Goal: Task Accomplishment & Management: Use online tool/utility

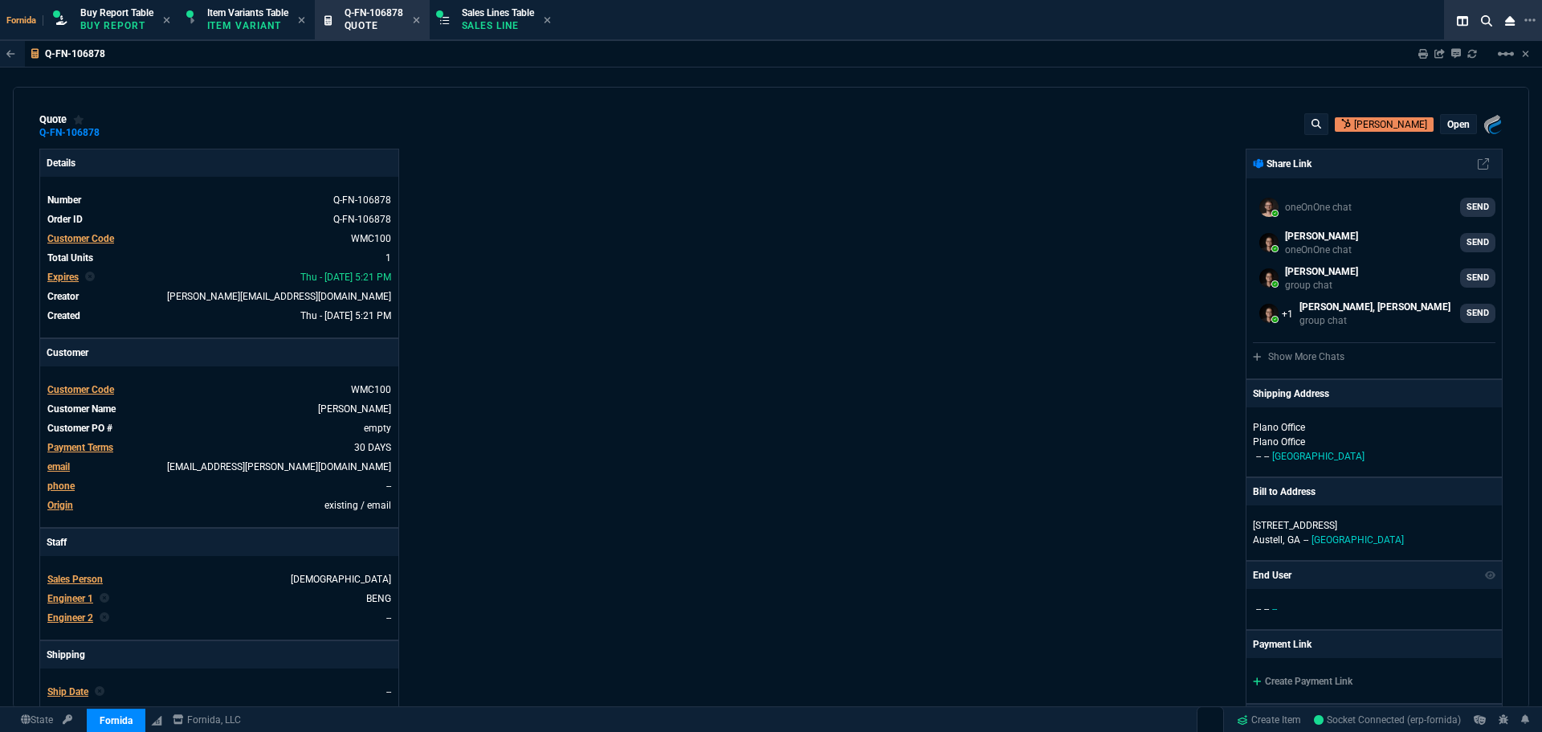
select select "1: BROV"
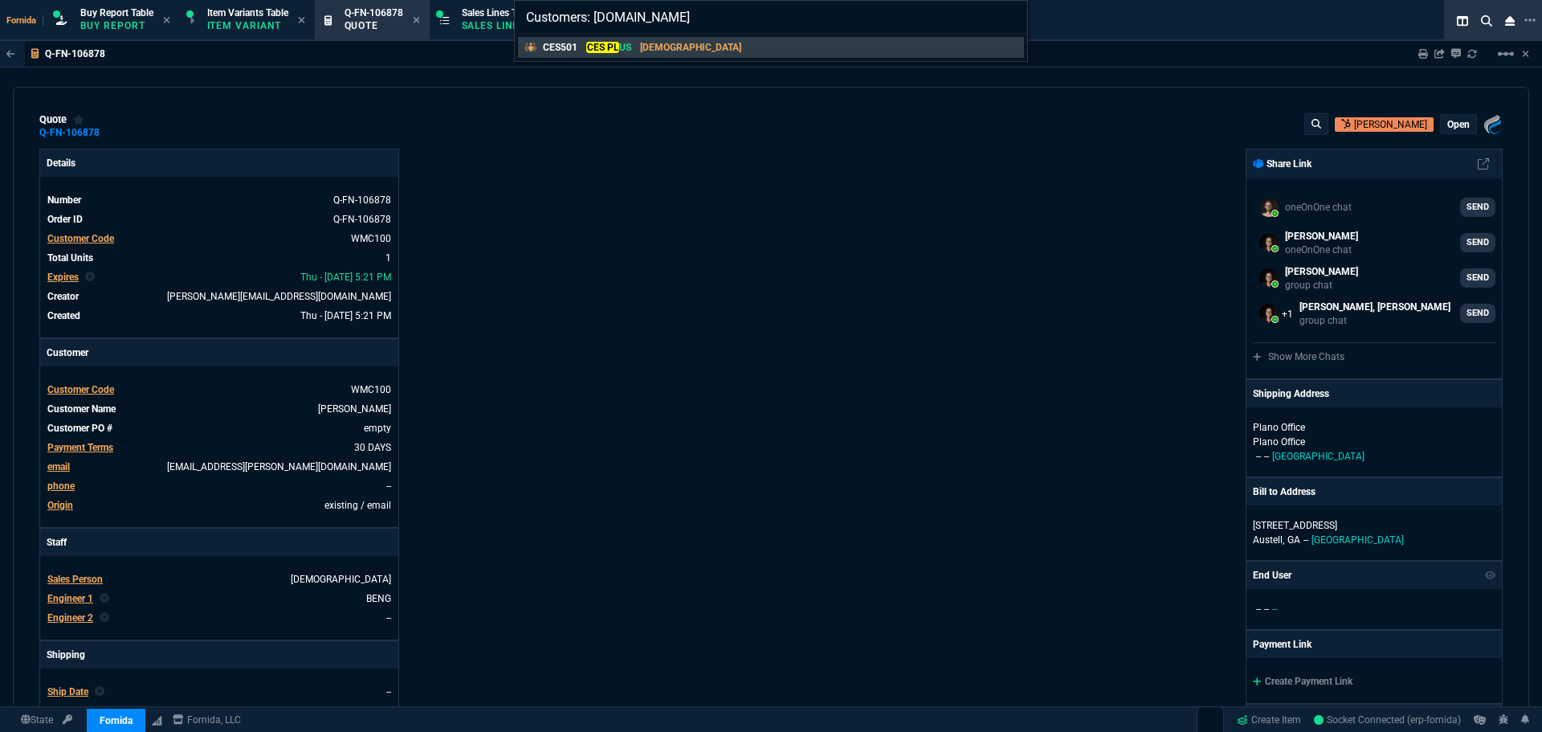
type input "Customers: ces.plu"
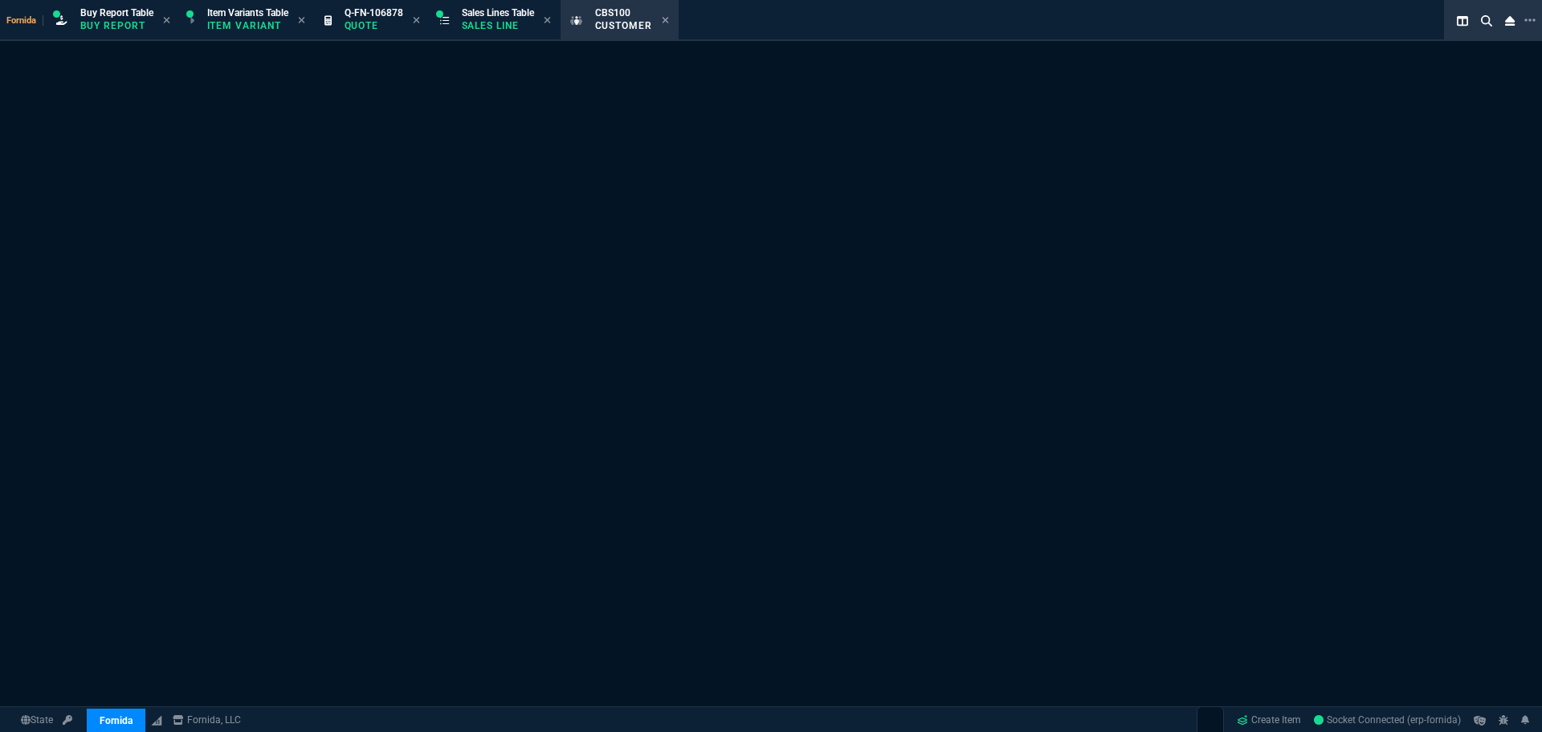
select select "1: quotes"
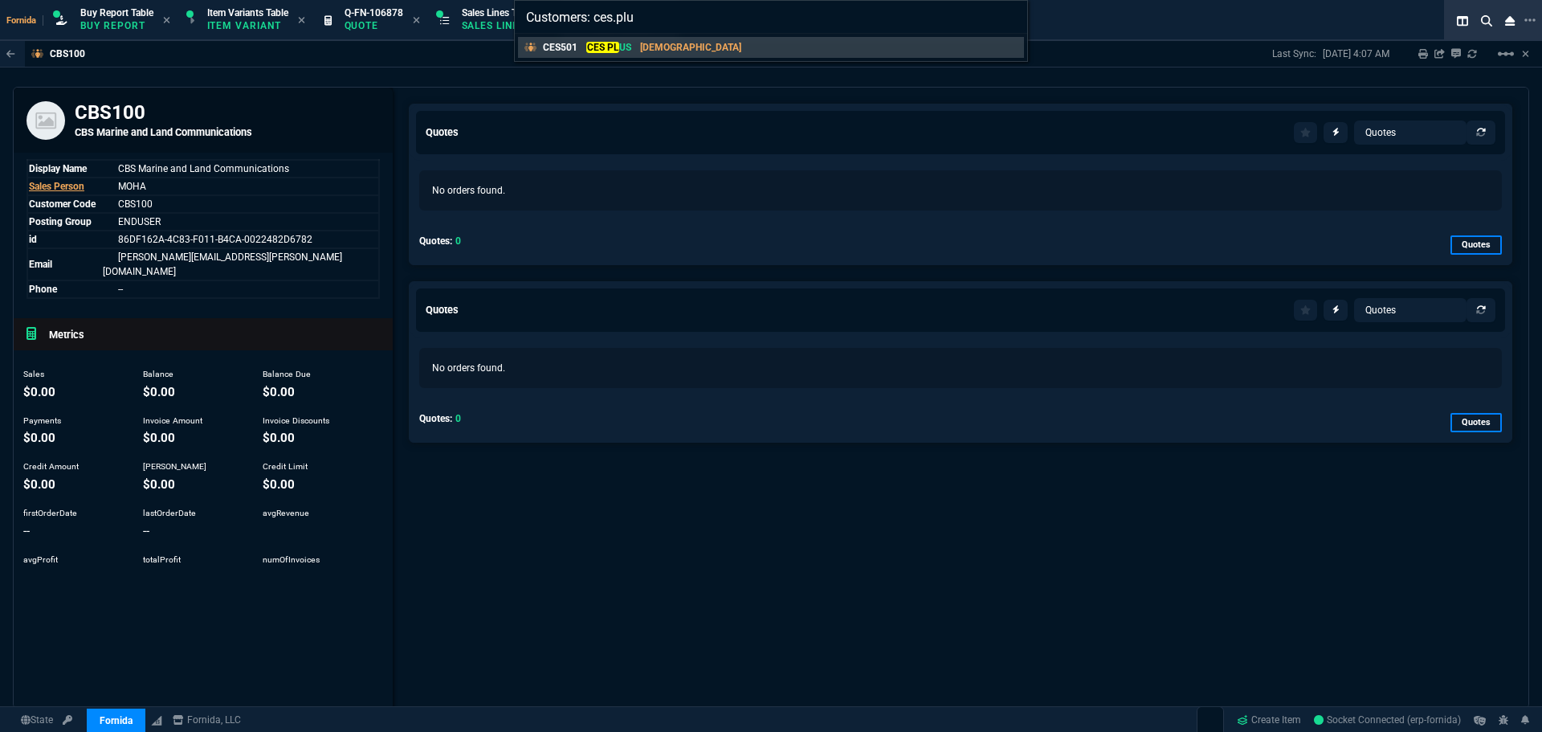
type input "Customers: [DOMAIN_NAME]"
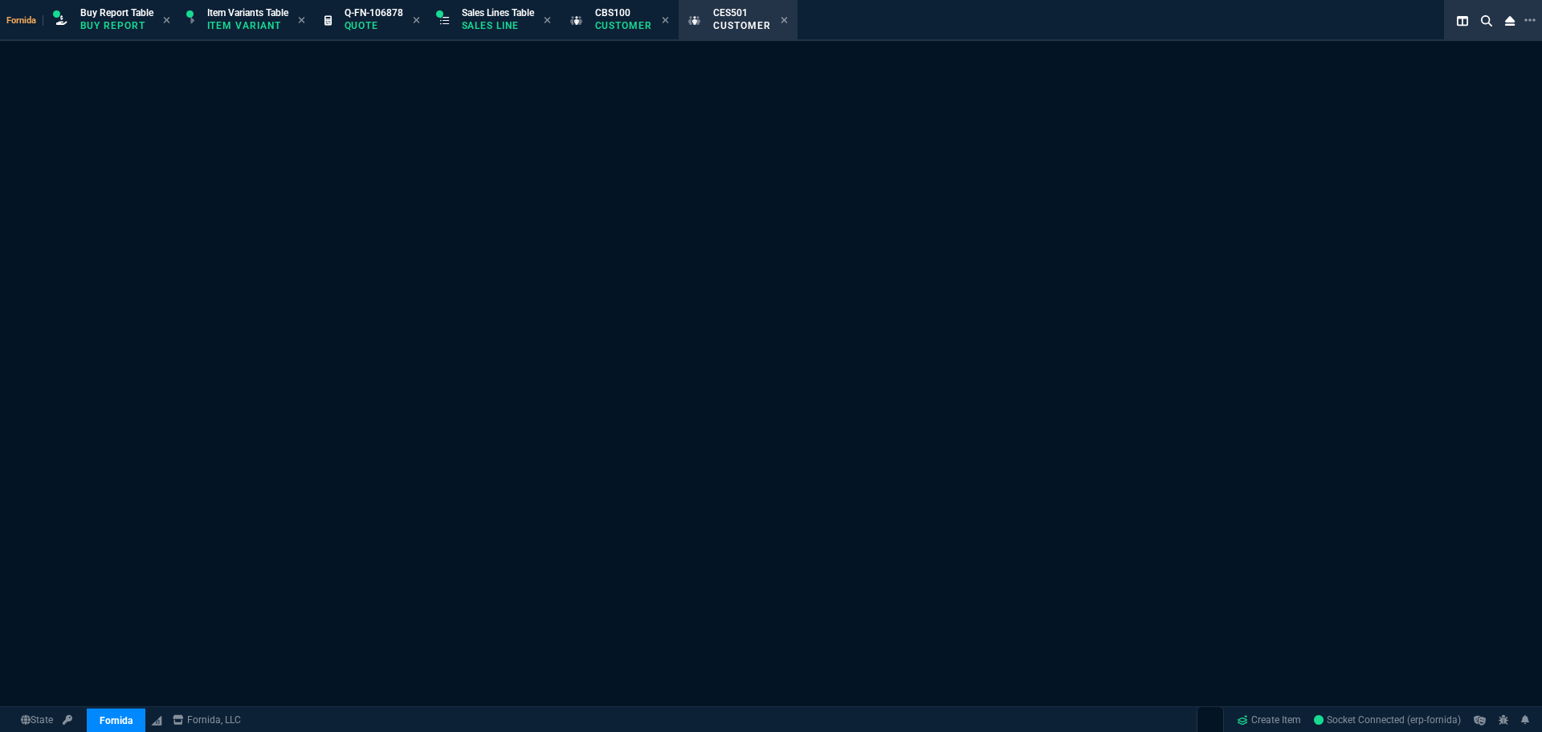
select select "1: quotes"
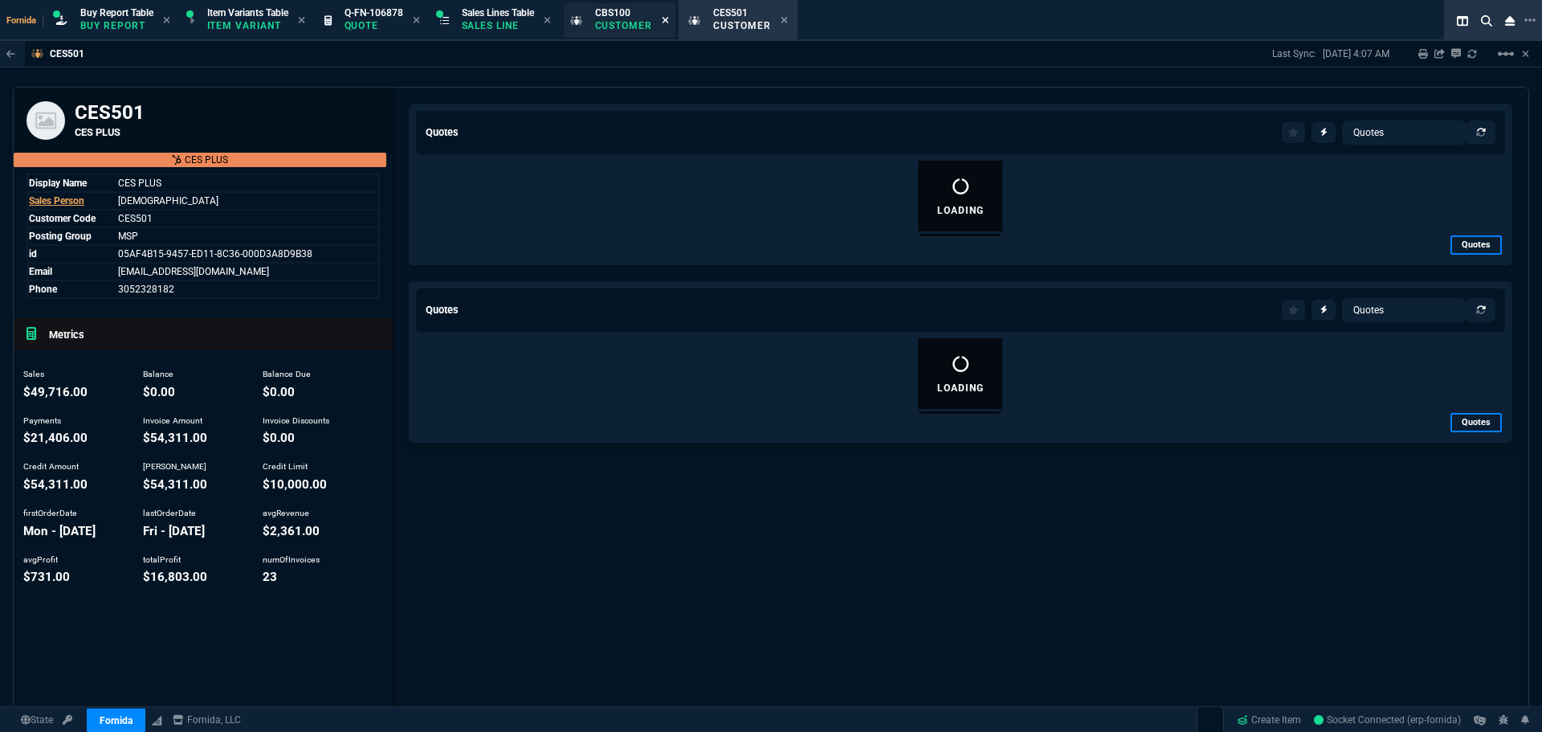
click at [669, 22] on icon at bounding box center [666, 20] width 6 height 6
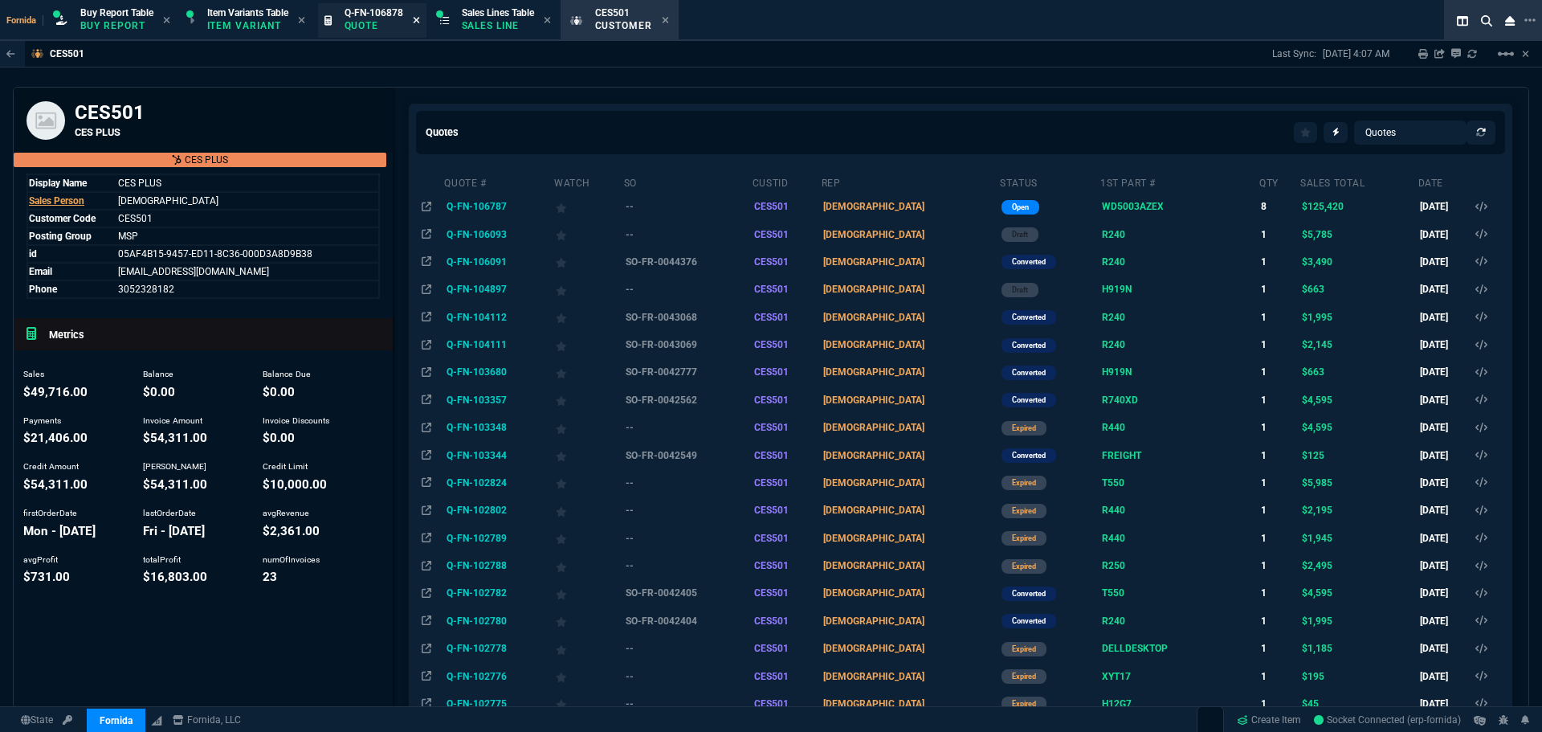
click at [419, 22] on icon at bounding box center [416, 20] width 6 height 6
drag, startPoint x: 676, startPoint y: 396, endPoint x: 692, endPoint y: 398, distance: 16.2
click at [676, 396] on td "SO-FR-0042562" at bounding box center [687, 399] width 129 height 27
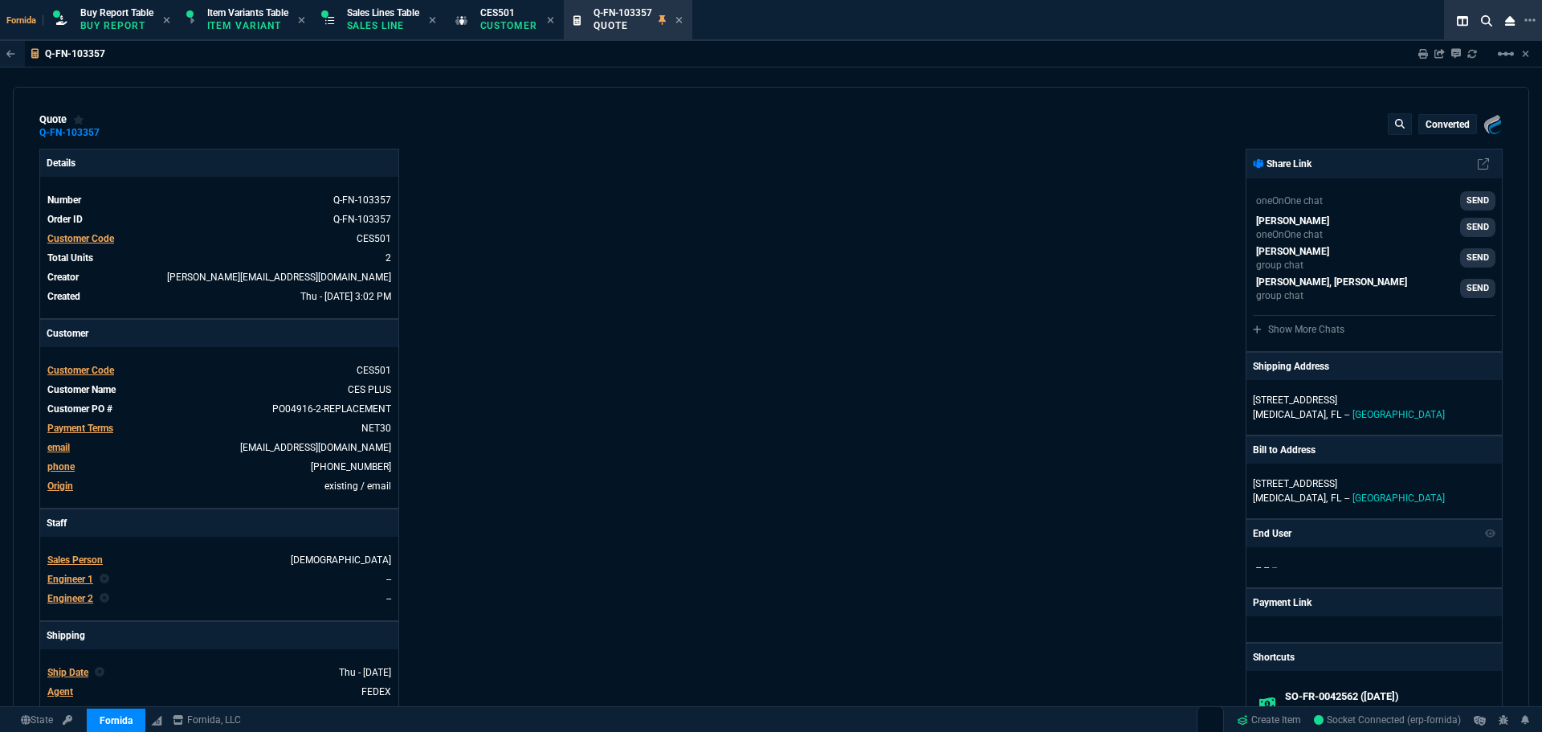
type input "71"
type input "3245"
type input "0"
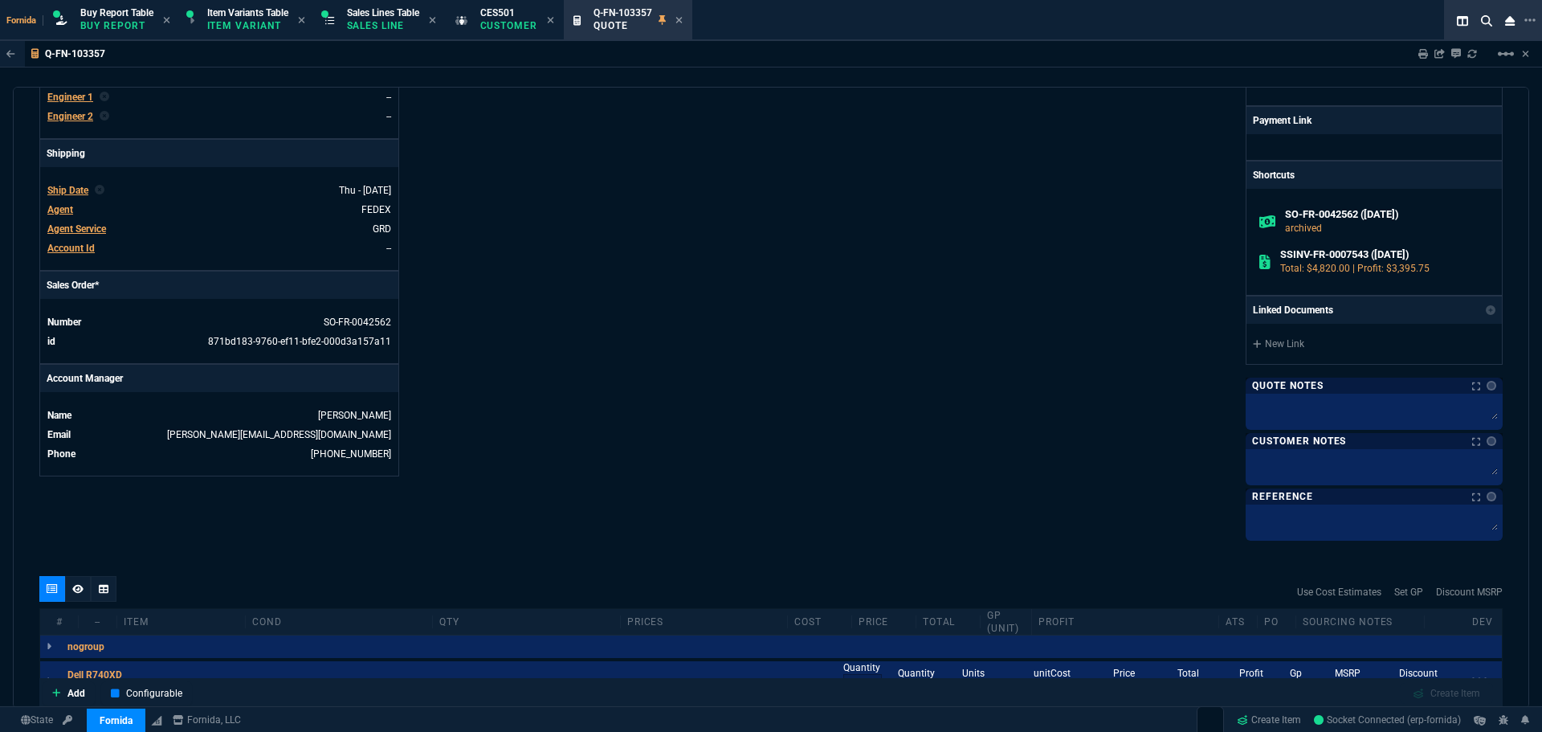
scroll to position [803, 0]
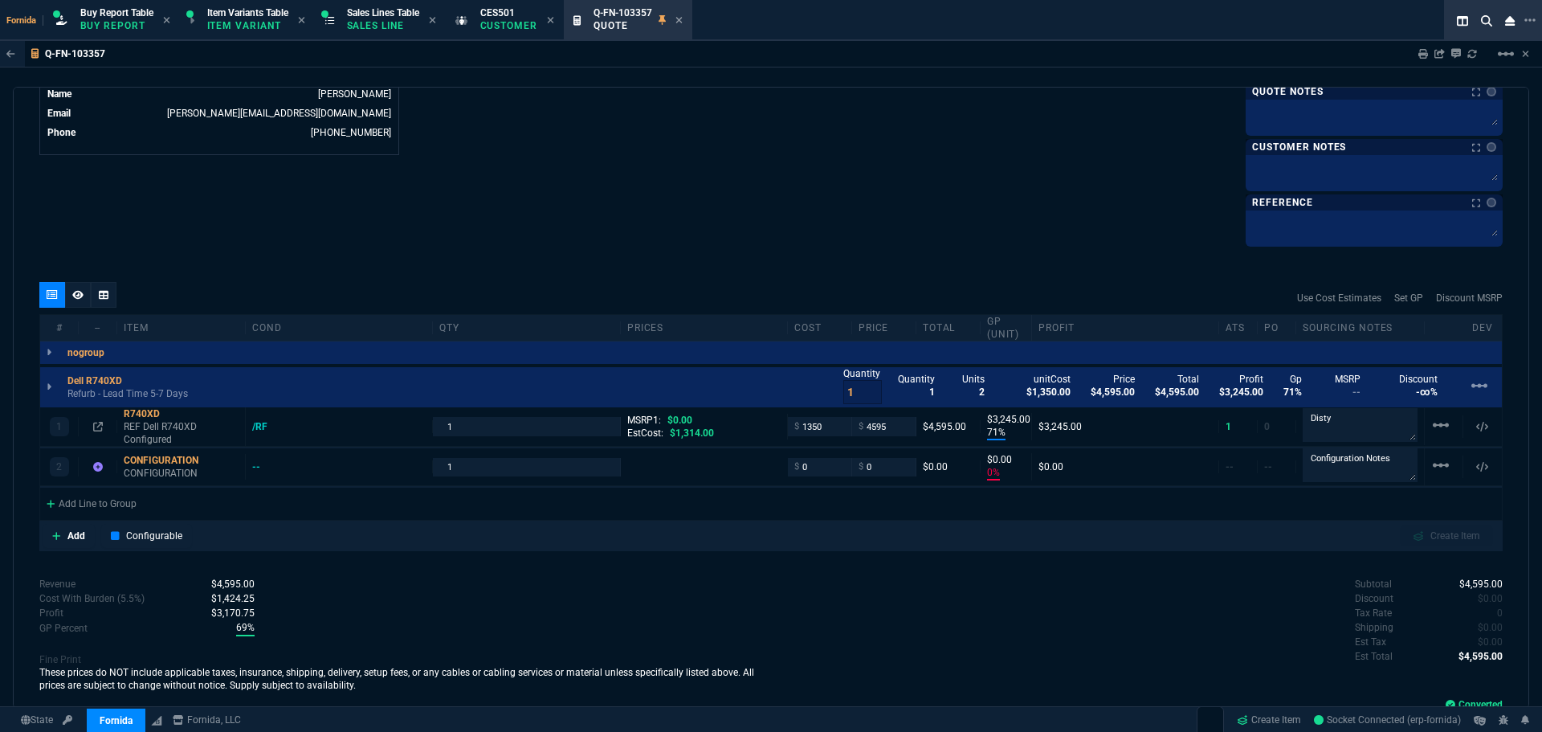
click at [683, 20] on icon at bounding box center [679, 20] width 7 height 10
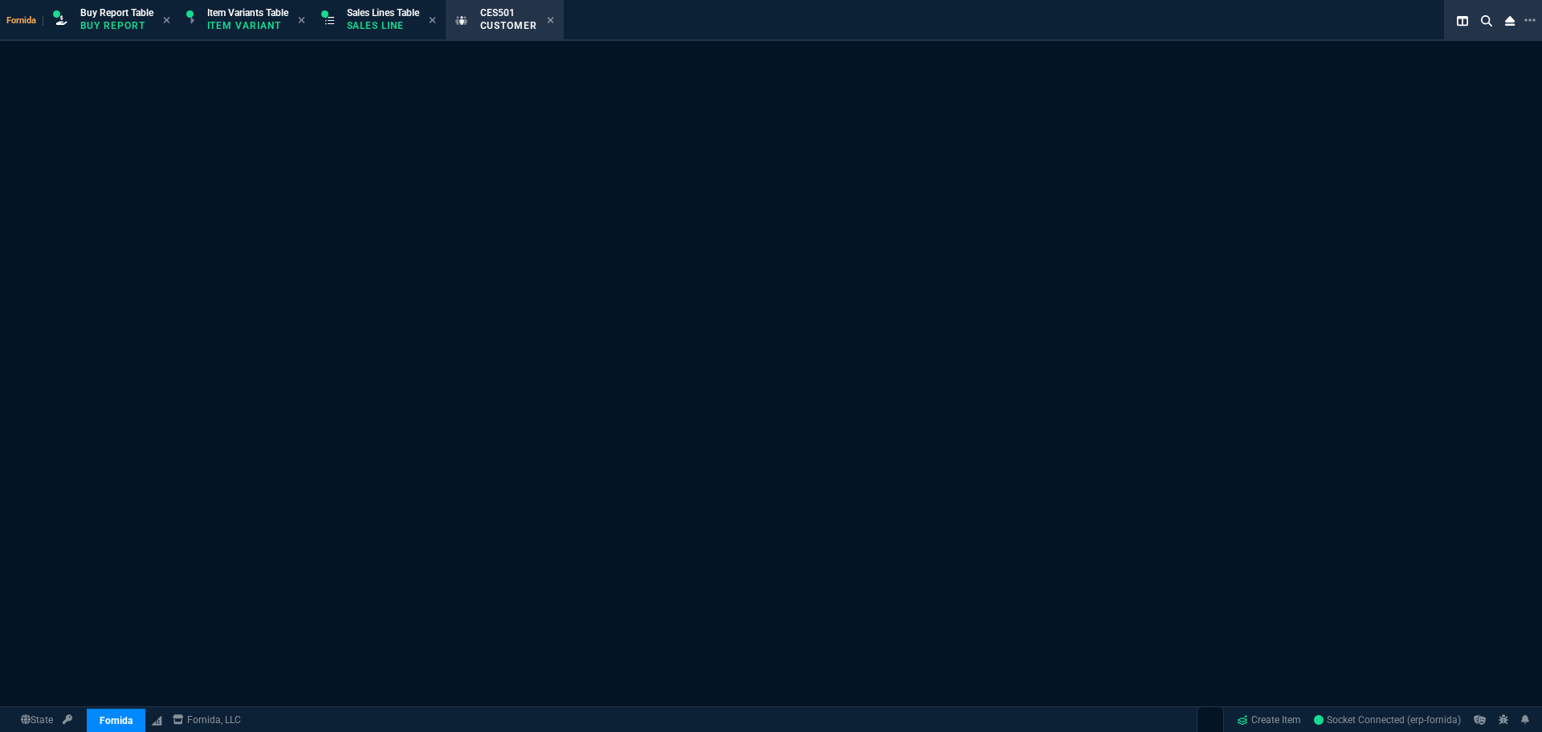
select select "1: quotes"
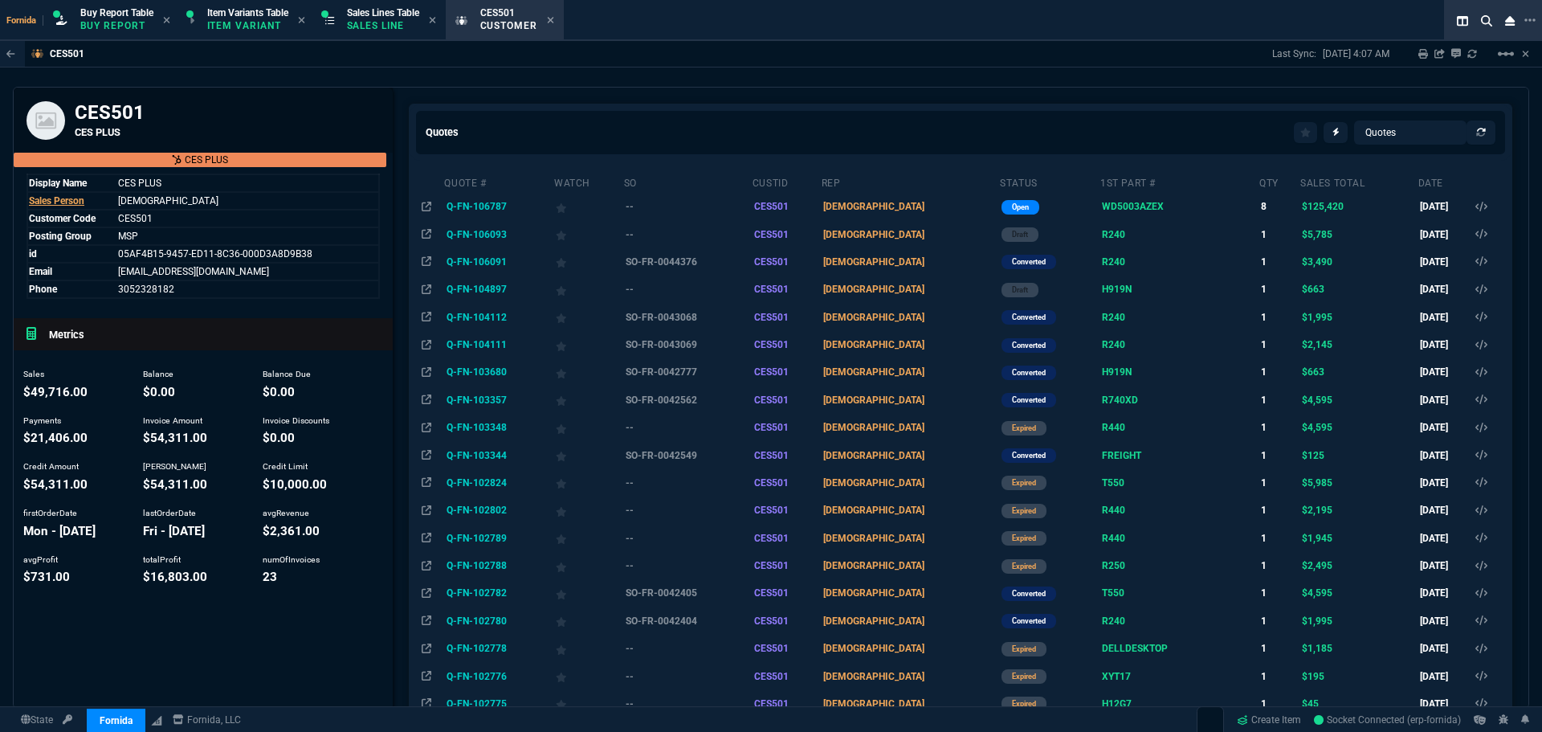
drag, startPoint x: 379, startPoint y: 27, endPoint x: 556, endPoint y: 47, distance: 177.9
click at [381, 27] on p "Sales Line" at bounding box center [383, 25] width 72 height 13
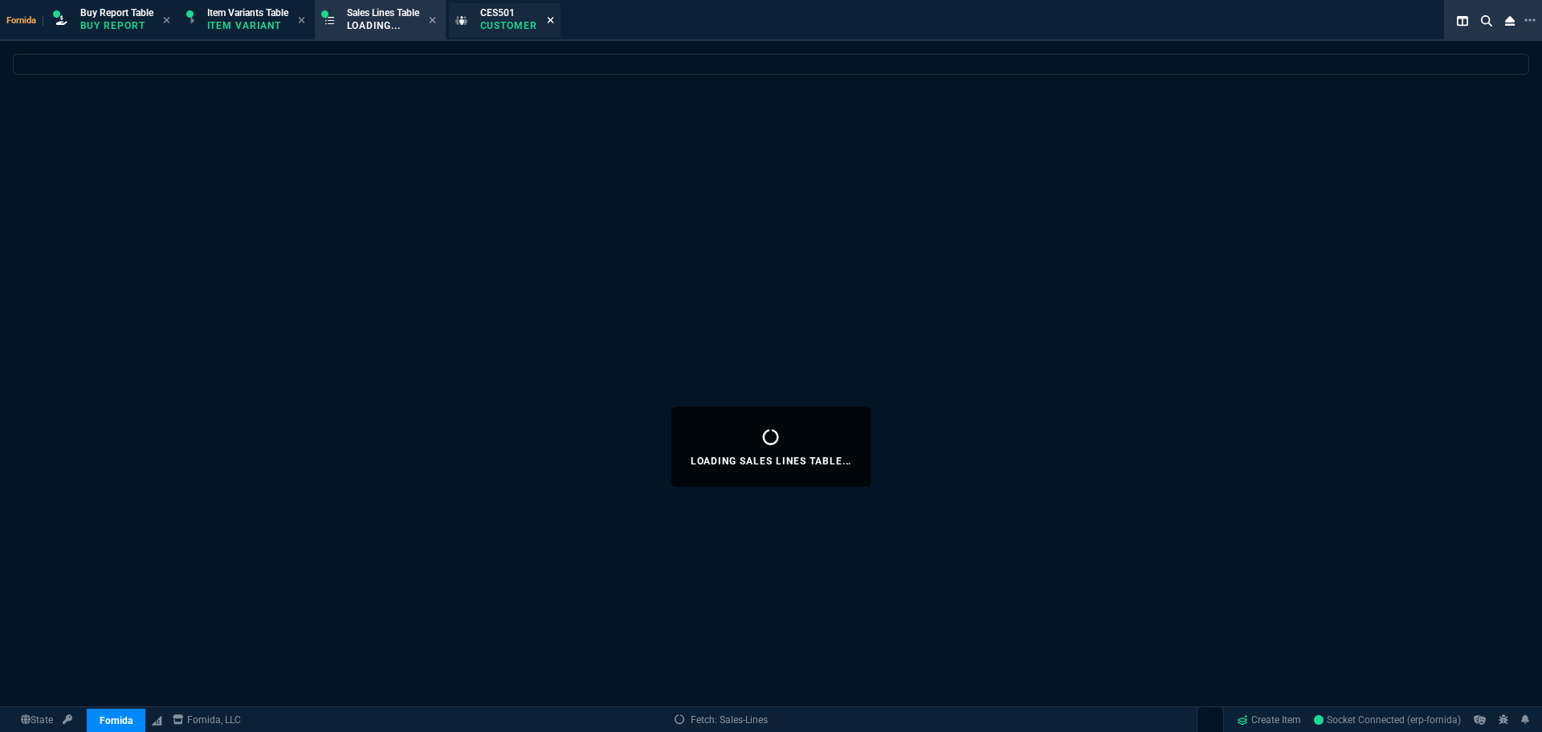
click at [554, 22] on icon at bounding box center [551, 20] width 6 height 6
select select
